Goal: Learn about a topic

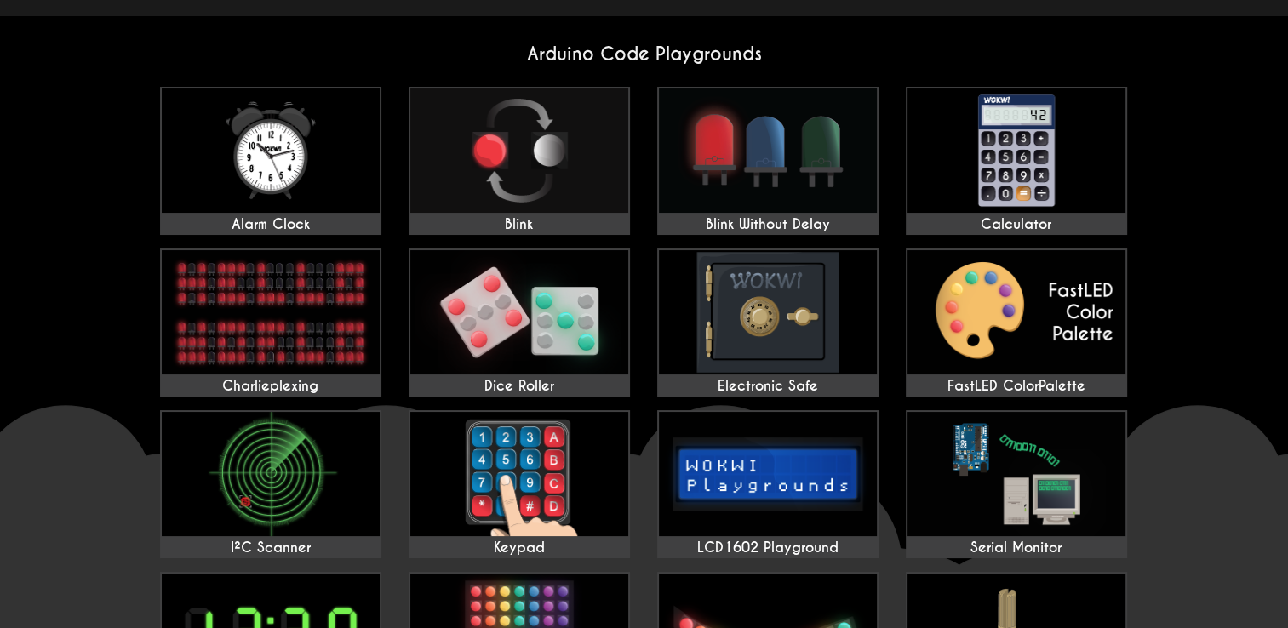
scroll to position [85, 0]
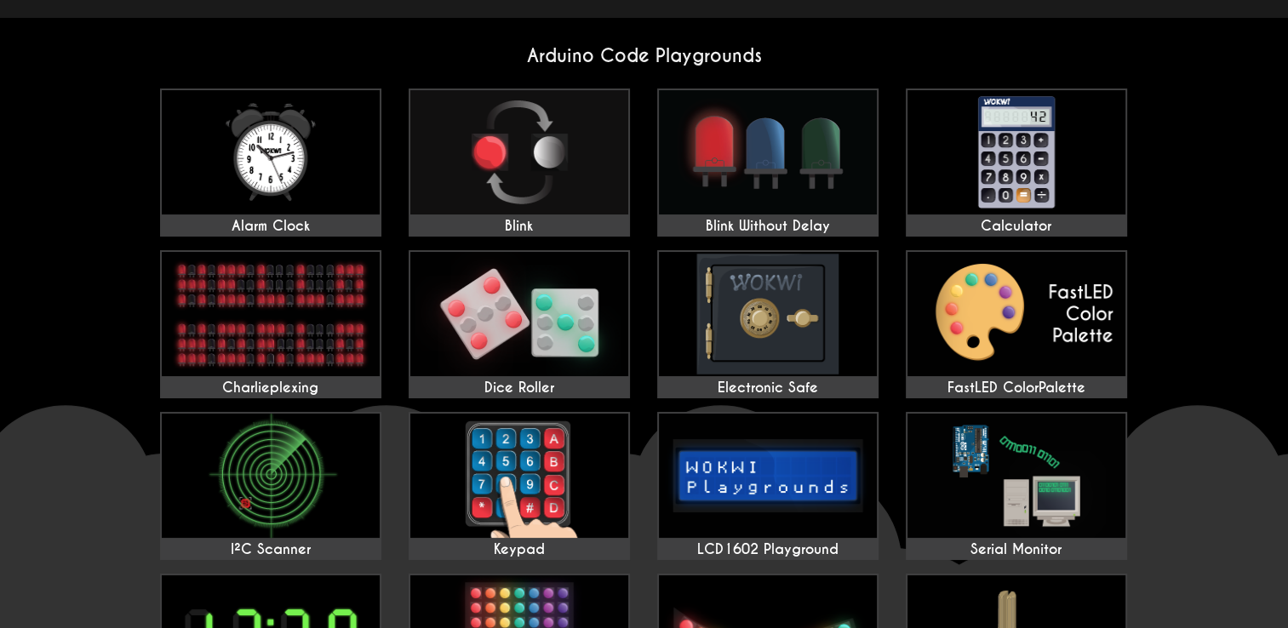
drag, startPoint x: 1171, startPoint y: 414, endPoint x: 1169, endPoint y: 404, distance: 9.7
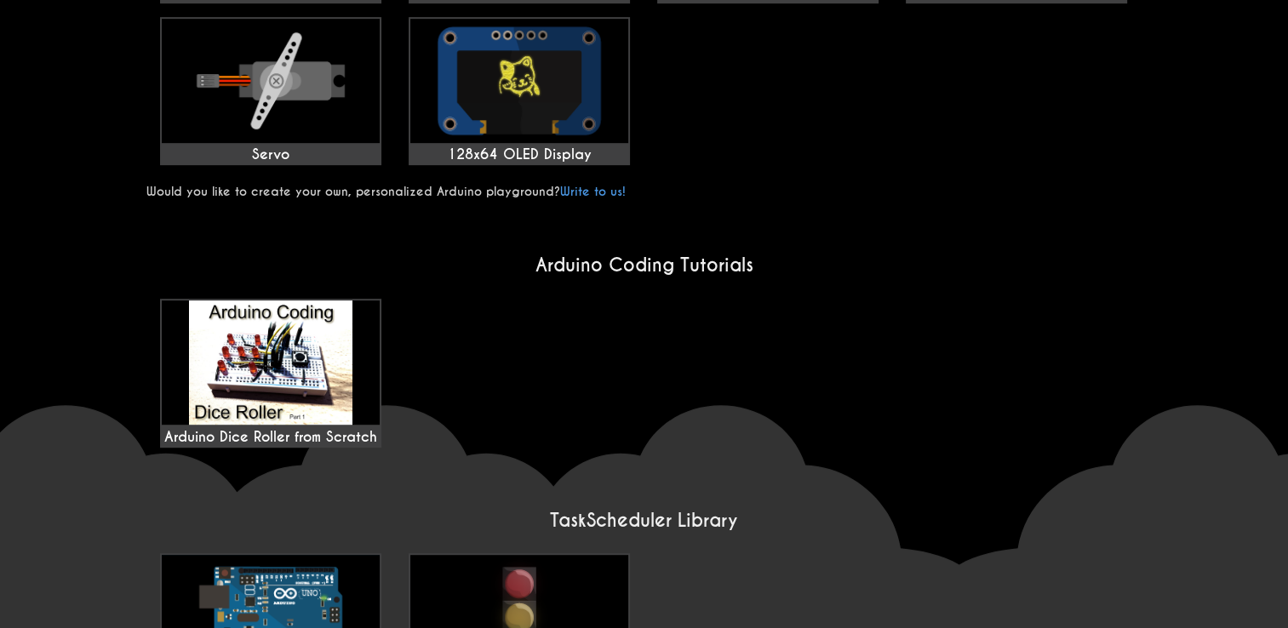
scroll to position [0, 0]
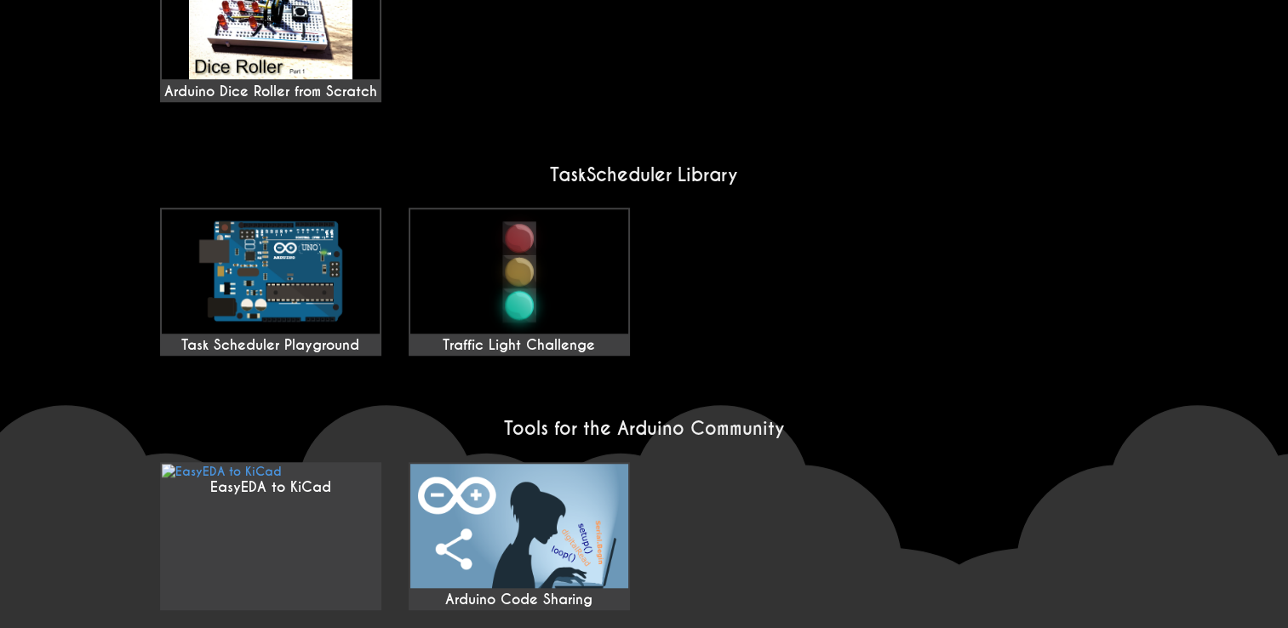
scroll to position [1309, 0]
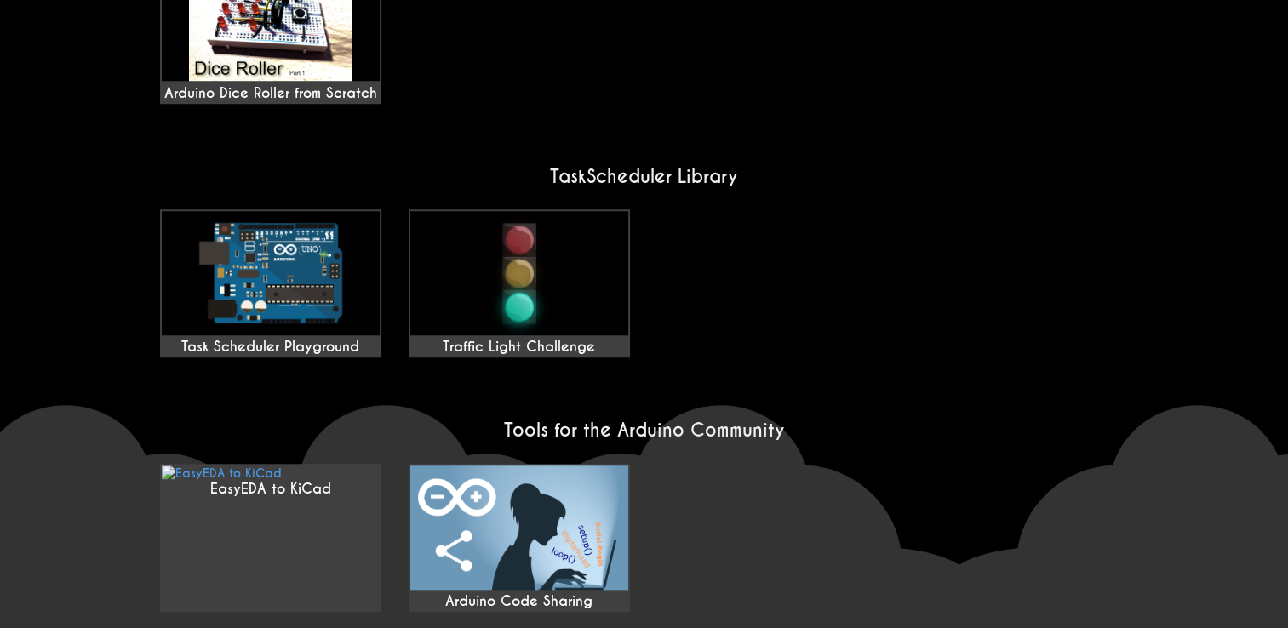
click at [923, 552] on div "EasyEDA to KiCad Arduino Code Sharing" at bounding box center [644, 538] width 996 height 162
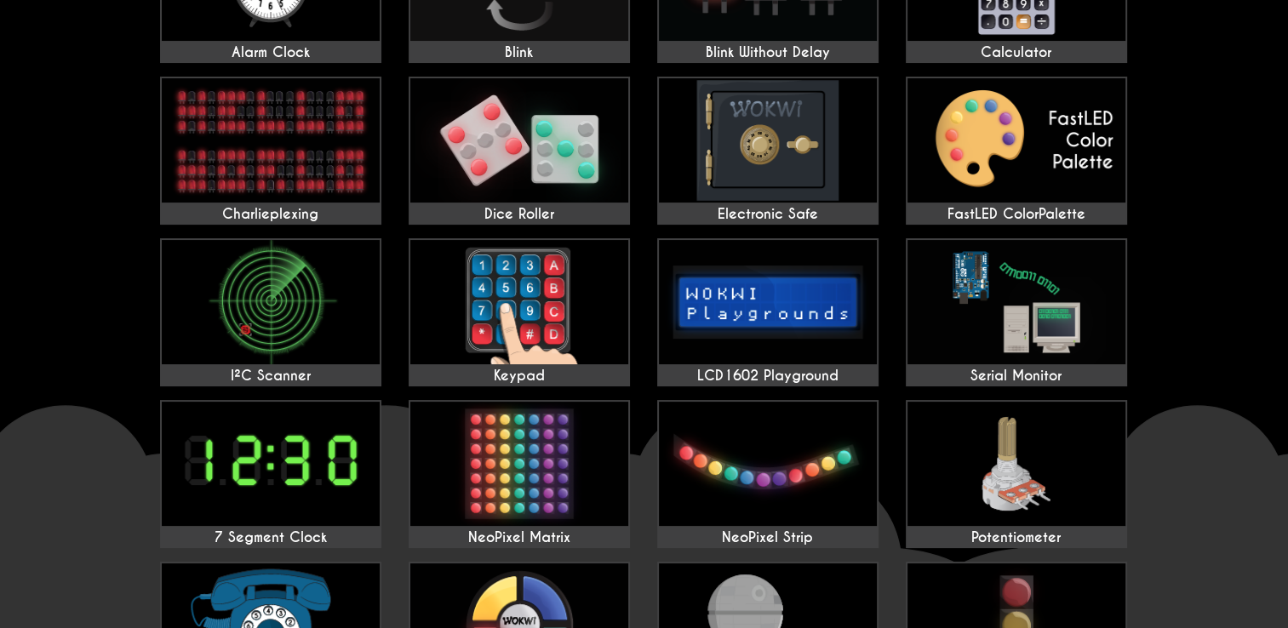
scroll to position [0, 0]
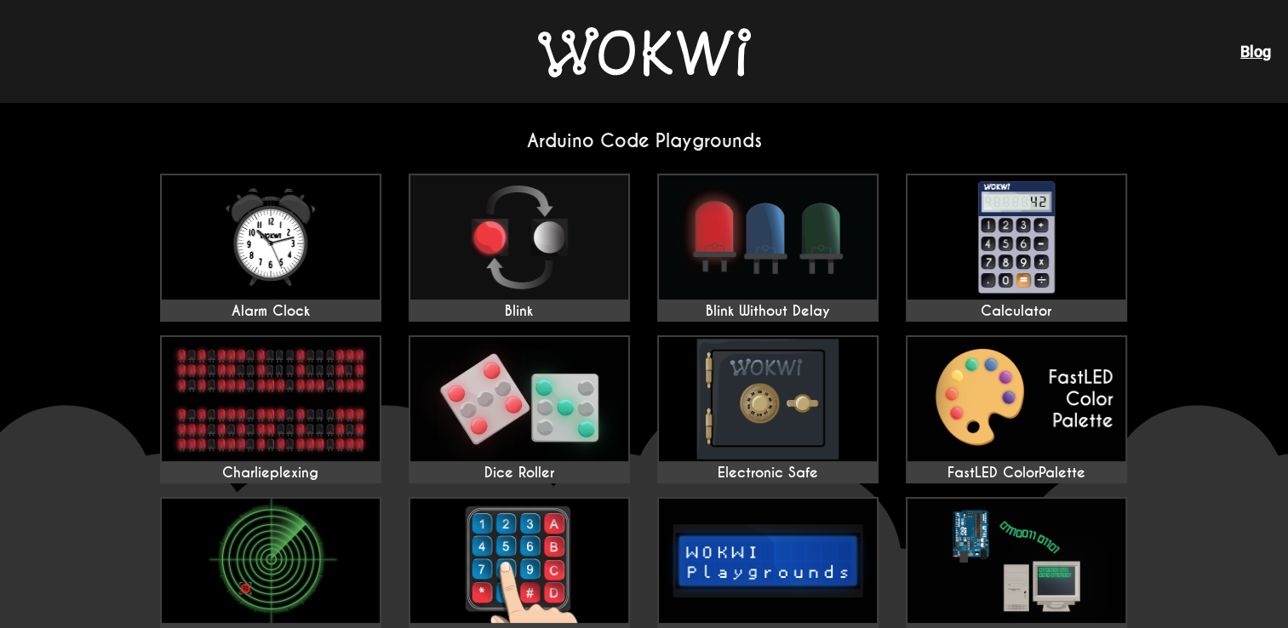
click at [687, 136] on h2 "Arduino Code Playgrounds" at bounding box center [644, 140] width 996 height 23
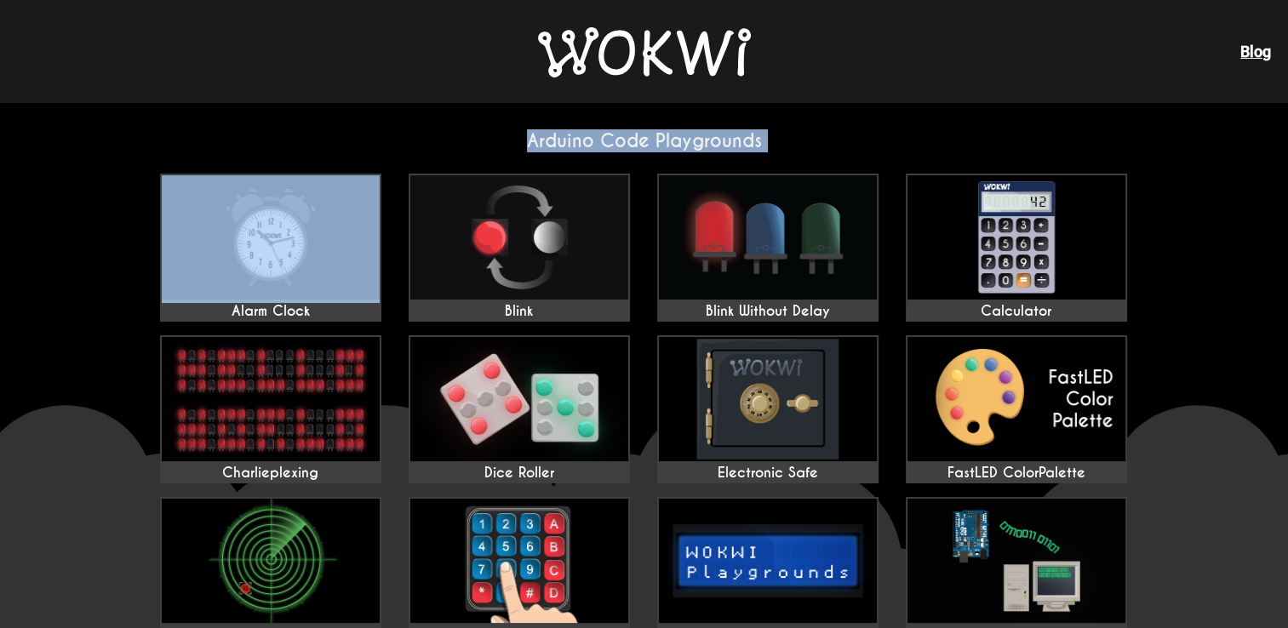
click at [687, 136] on h2 "Arduino Code Playgrounds" at bounding box center [644, 140] width 996 height 23
drag, startPoint x: 687, startPoint y: 136, endPoint x: 890, endPoint y: 137, distance: 203.4
click at [890, 137] on h2 "Arduino Code Playgrounds" at bounding box center [644, 140] width 996 height 23
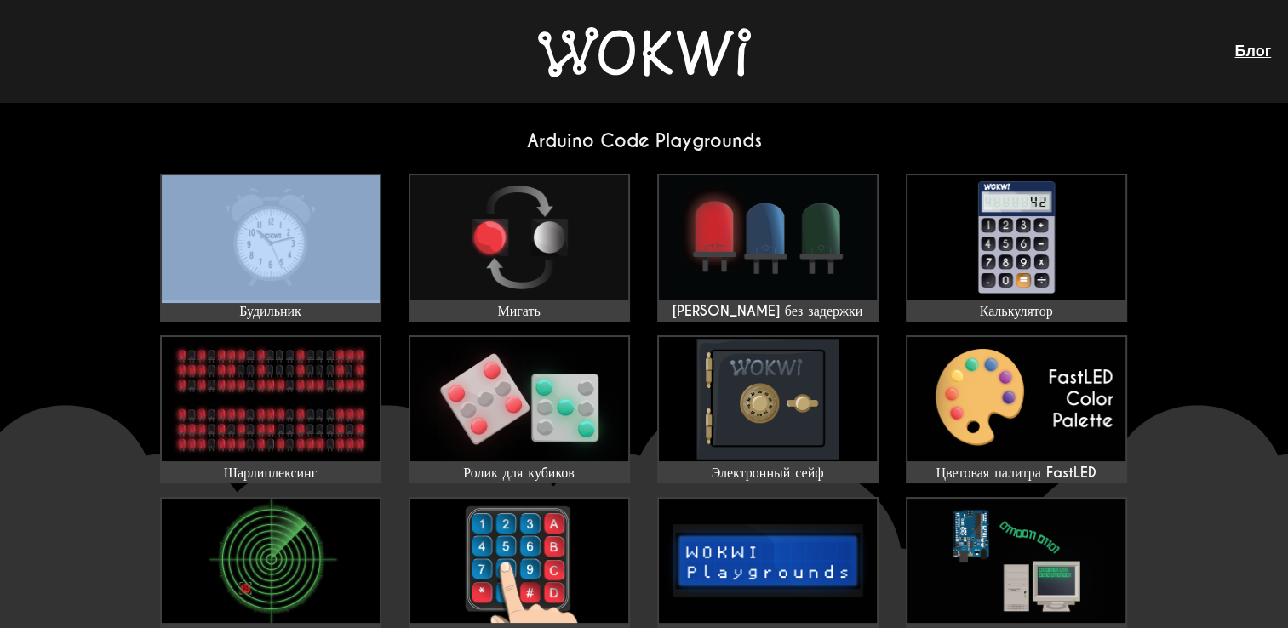
click at [721, 64] on img at bounding box center [644, 52] width 213 height 50
click at [672, 46] on img at bounding box center [644, 52] width 213 height 50
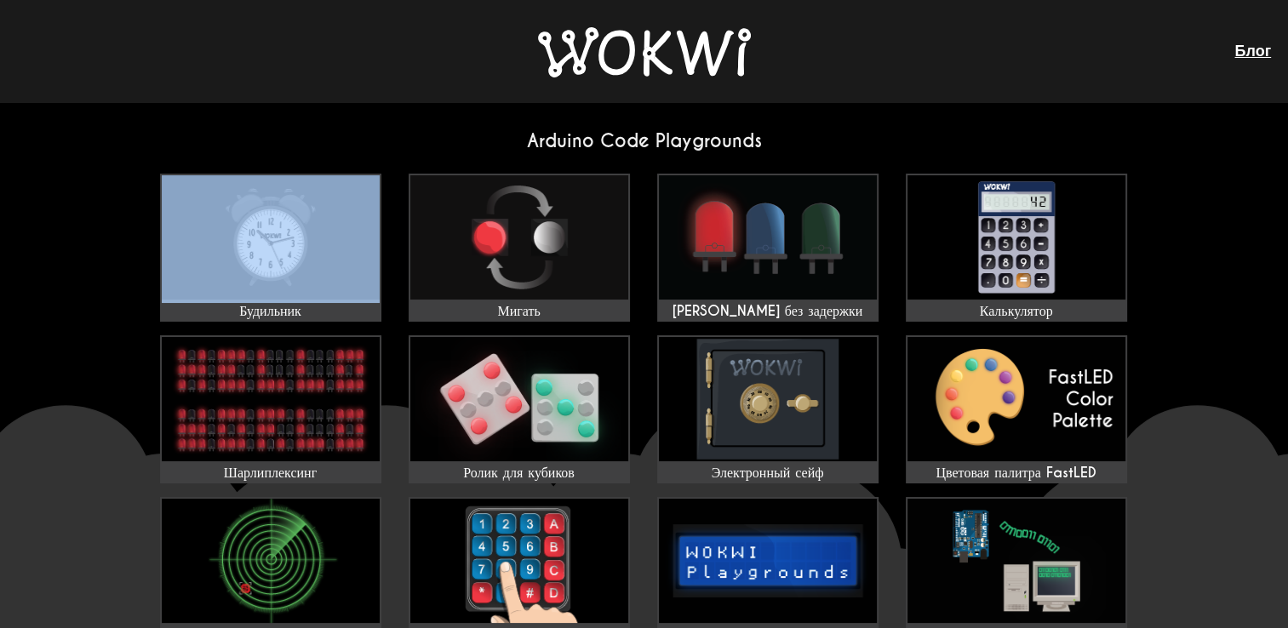
click at [672, 46] on img at bounding box center [644, 52] width 213 height 50
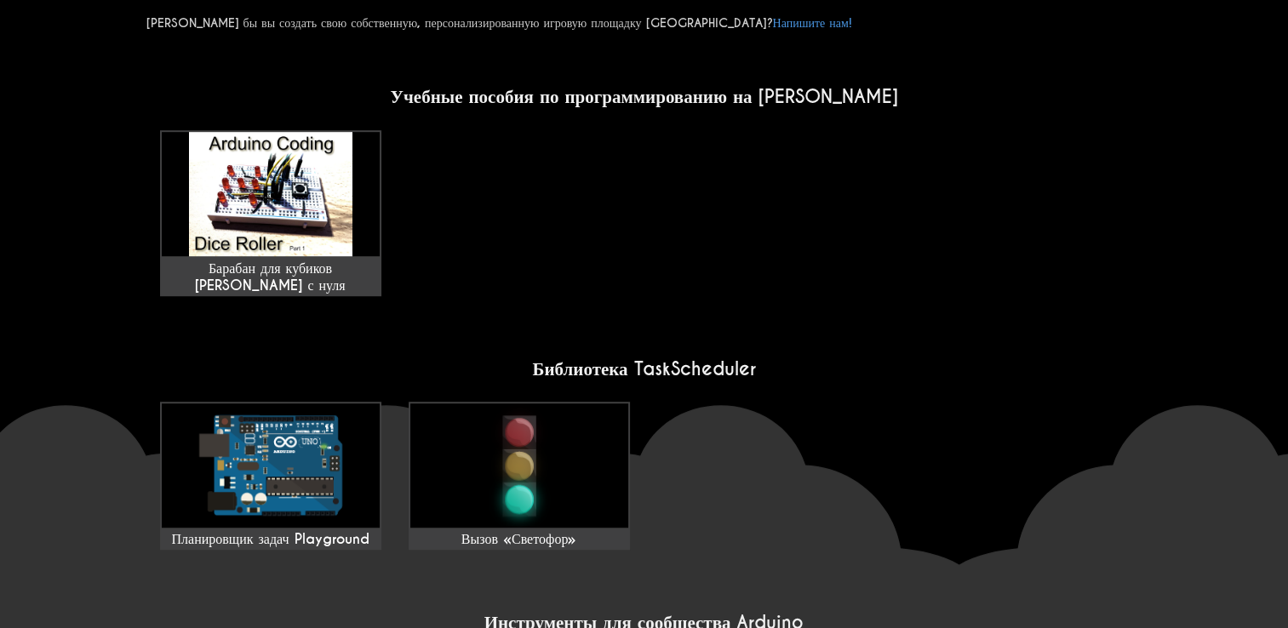
scroll to position [1132, 0]
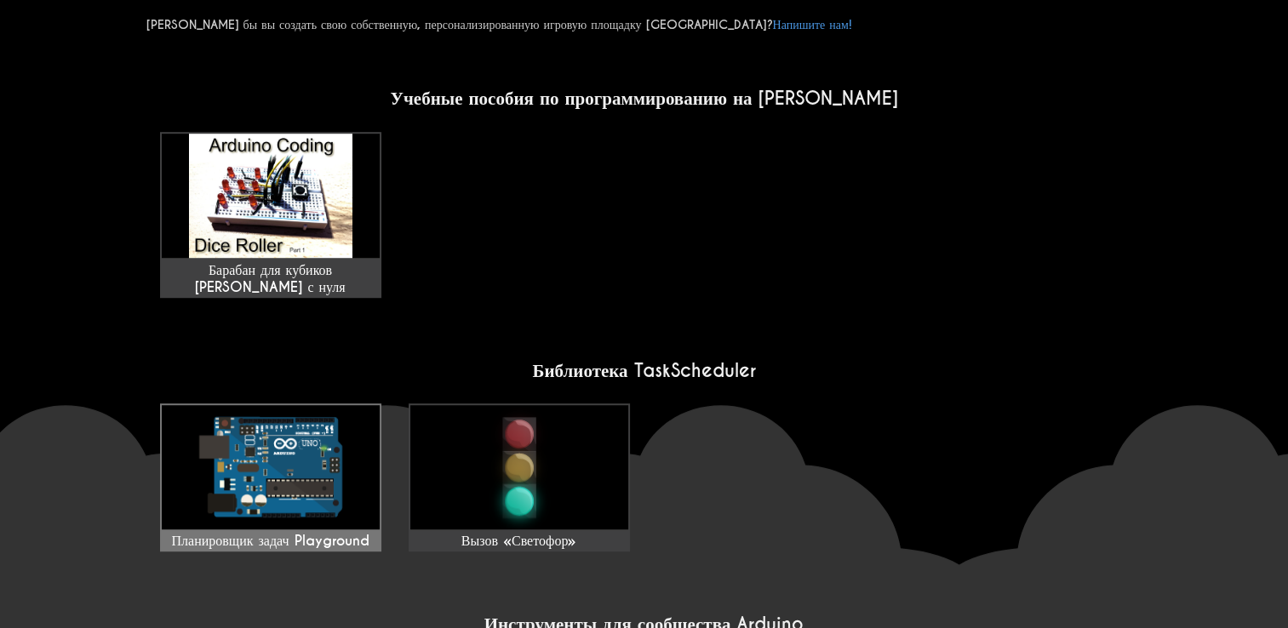
click at [179, 520] on img at bounding box center [271, 467] width 218 height 124
